Goal: Task Accomplishment & Management: Use online tool/utility

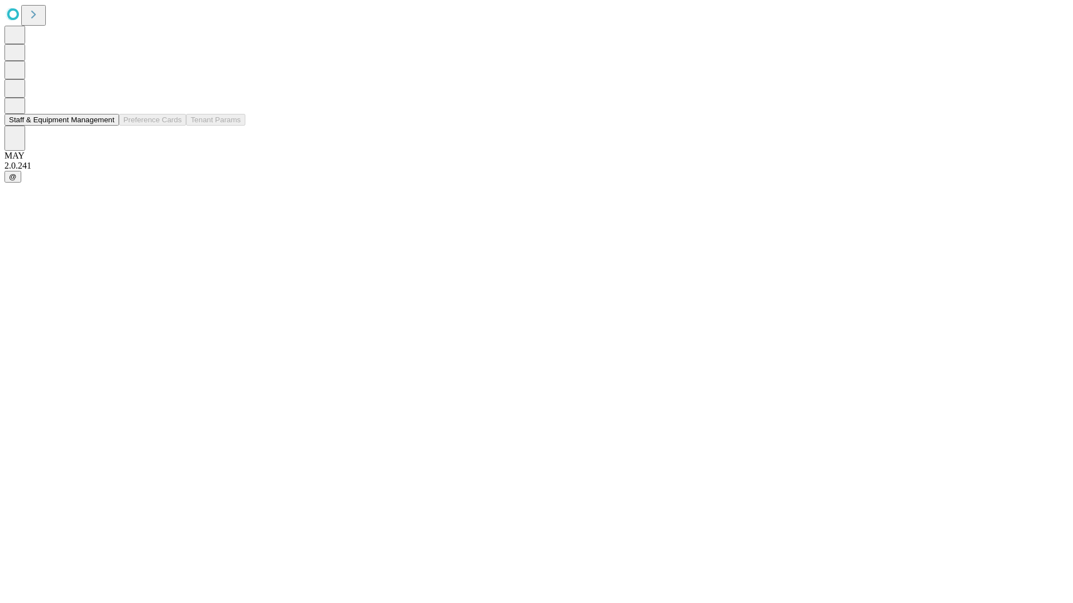
click at [104, 126] on button "Staff & Equipment Management" at bounding box center [61, 120] width 115 height 12
click at [107, 126] on button "Staff & Equipment Management" at bounding box center [61, 120] width 115 height 12
